Goal: Information Seeking & Learning: Stay updated

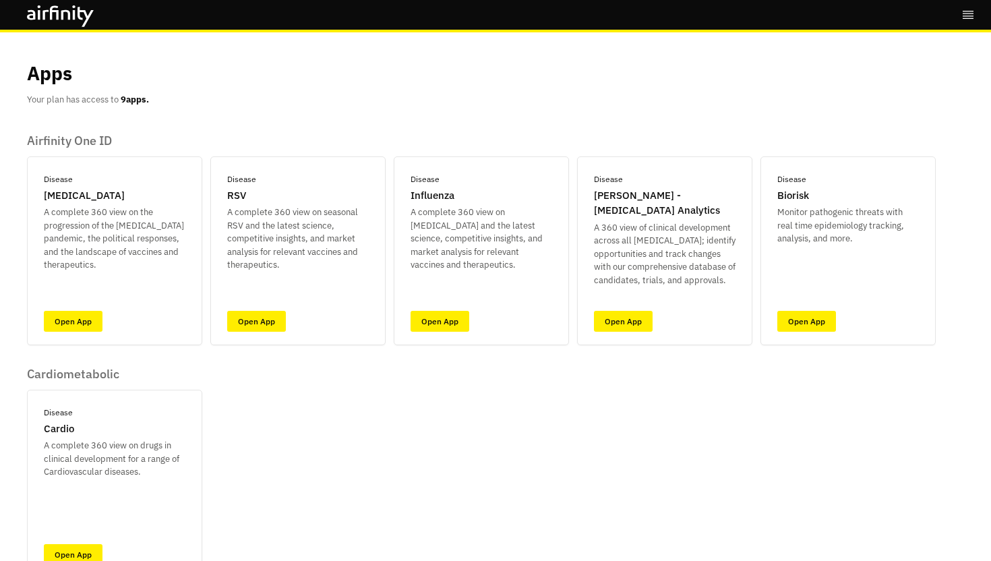
scroll to position [71, 0]
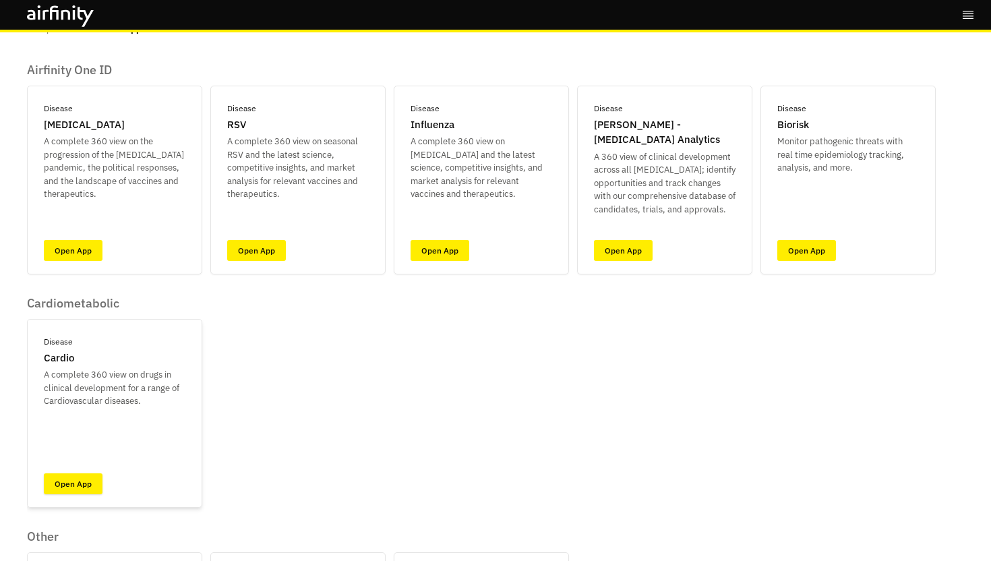
click at [84, 481] on link "Open App" at bounding box center [73, 483] width 59 height 21
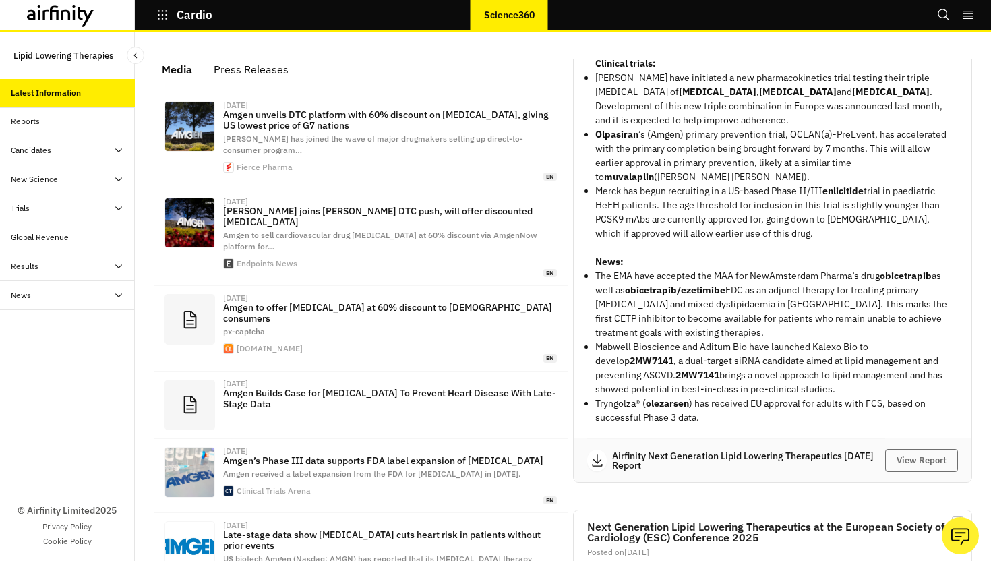
scroll to position [513, 0]
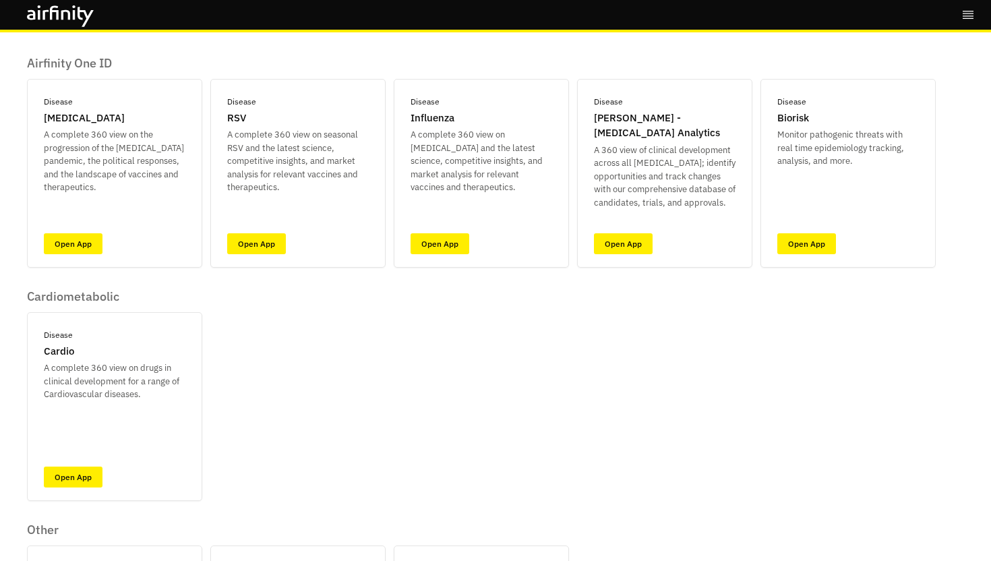
scroll to position [151, 0]
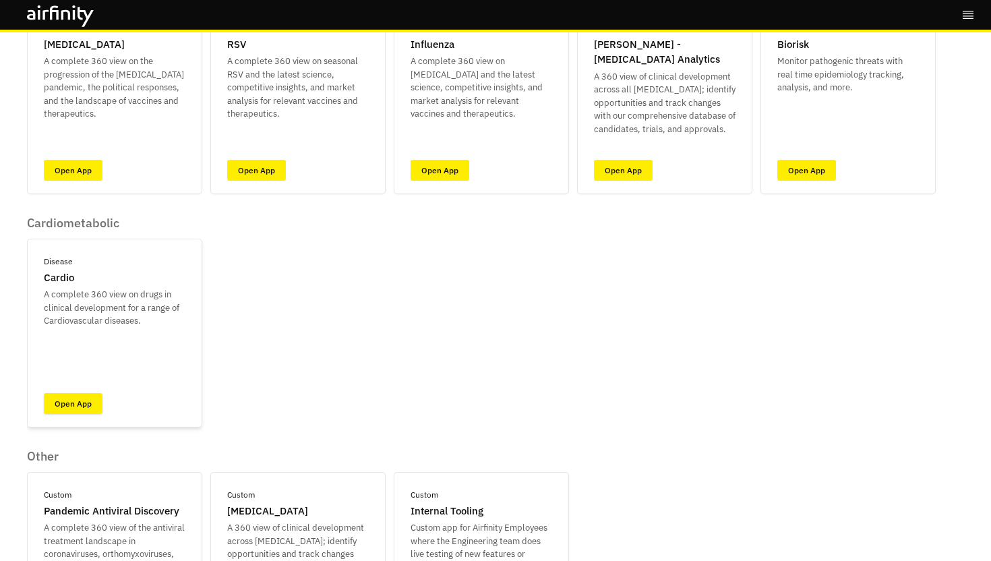
click at [75, 398] on link "Open App" at bounding box center [73, 403] width 59 height 21
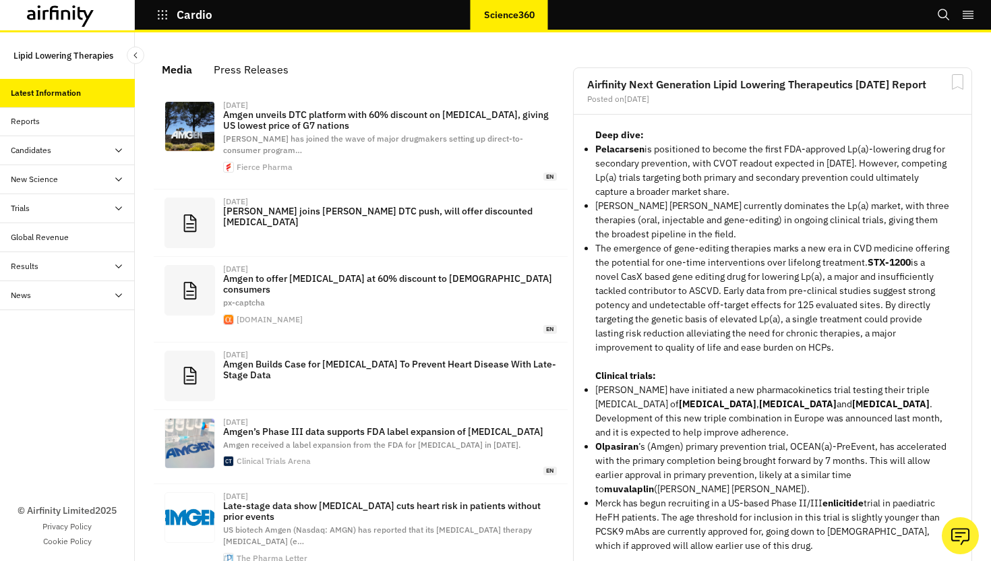
scroll to position [858, 404]
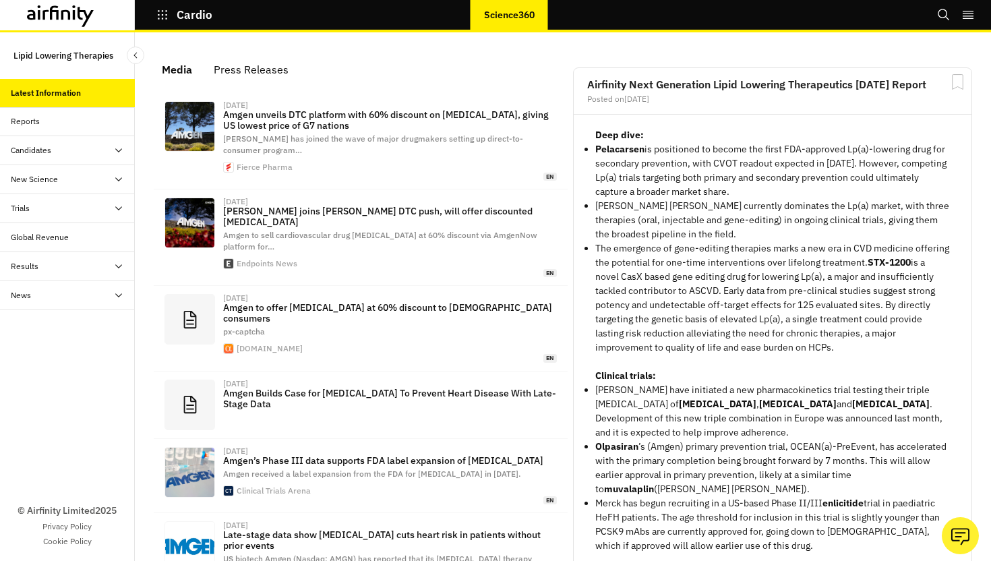
click at [34, 125] on div "Reports" at bounding box center [25, 121] width 29 height 12
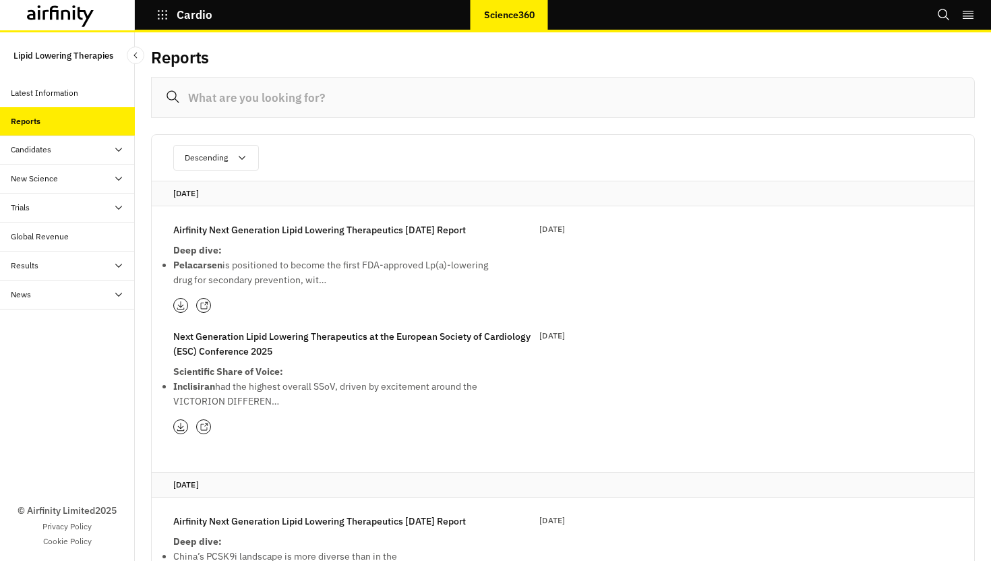
click at [54, 102] on div "Latest Information" at bounding box center [67, 93] width 135 height 29
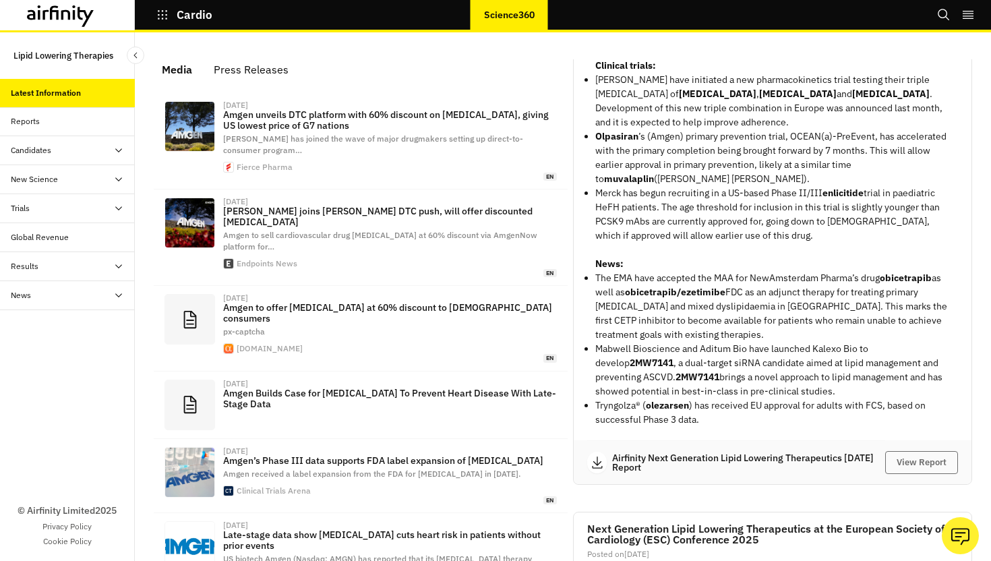
scroll to position [487, 0]
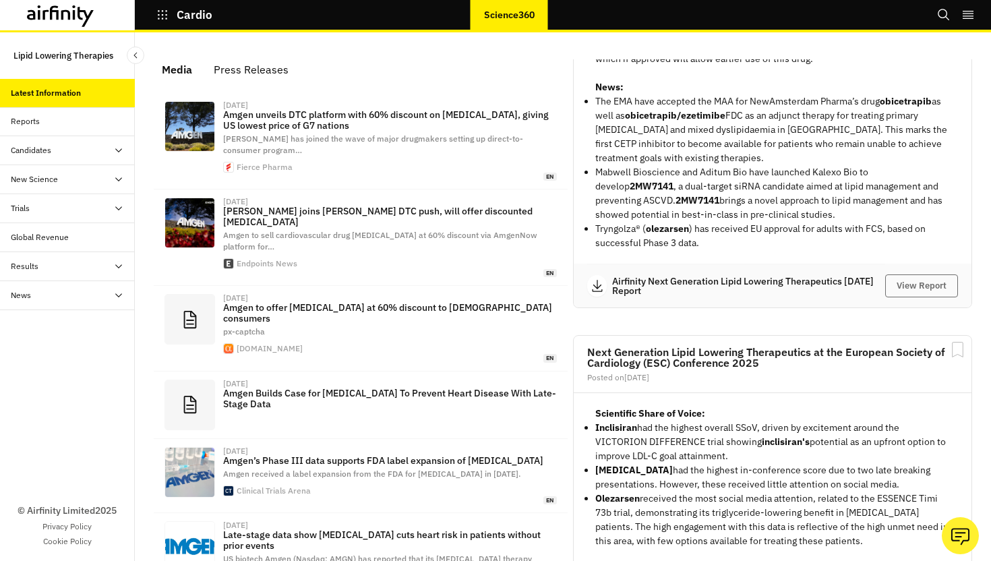
click at [594, 292] on icon "grid" at bounding box center [596, 285] width 13 height 13
click at [931, 295] on button "View Report" at bounding box center [921, 285] width 73 height 23
